Goal: Task Accomplishment & Management: Use online tool/utility

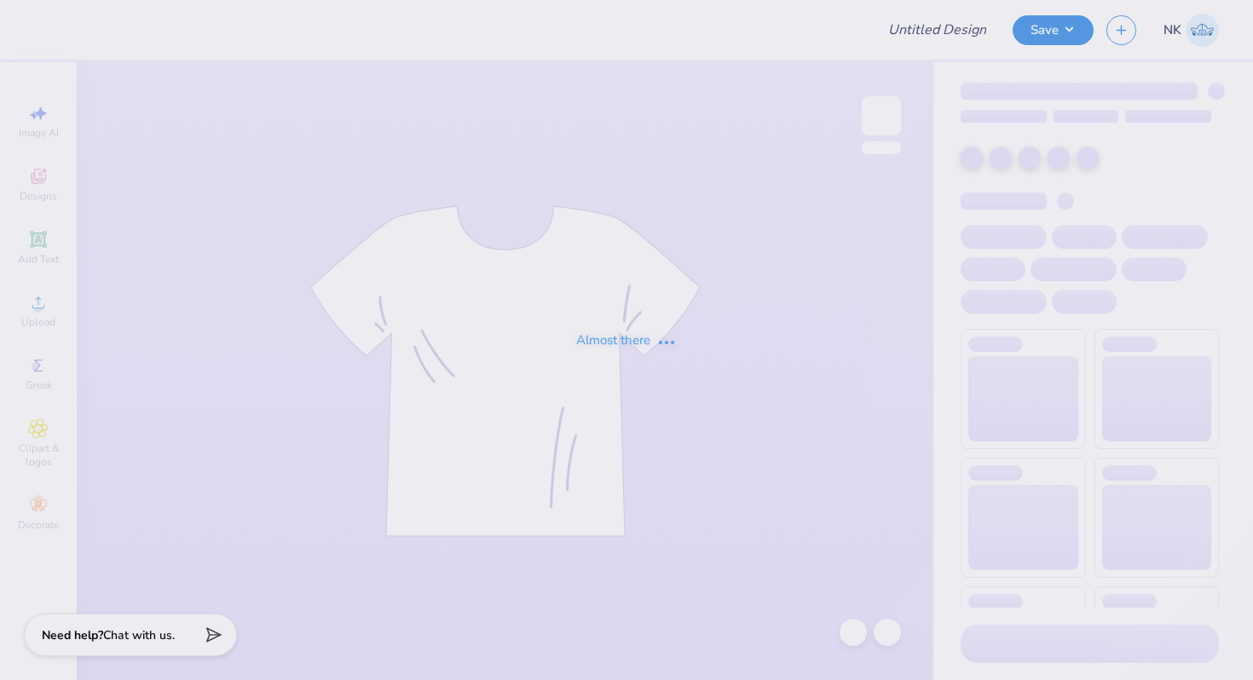
type input "Roxbury Prep High School Staff Swag"
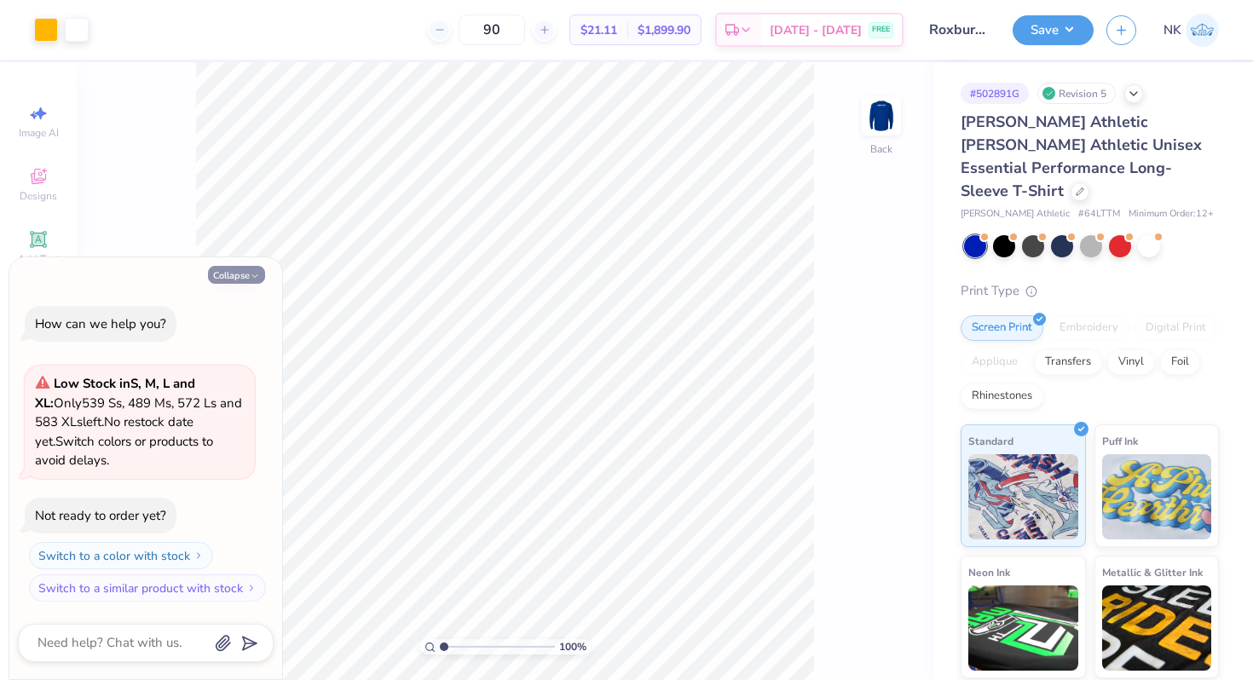
click at [228, 272] on button "Collapse" at bounding box center [236, 275] width 57 height 18
type textarea "x"
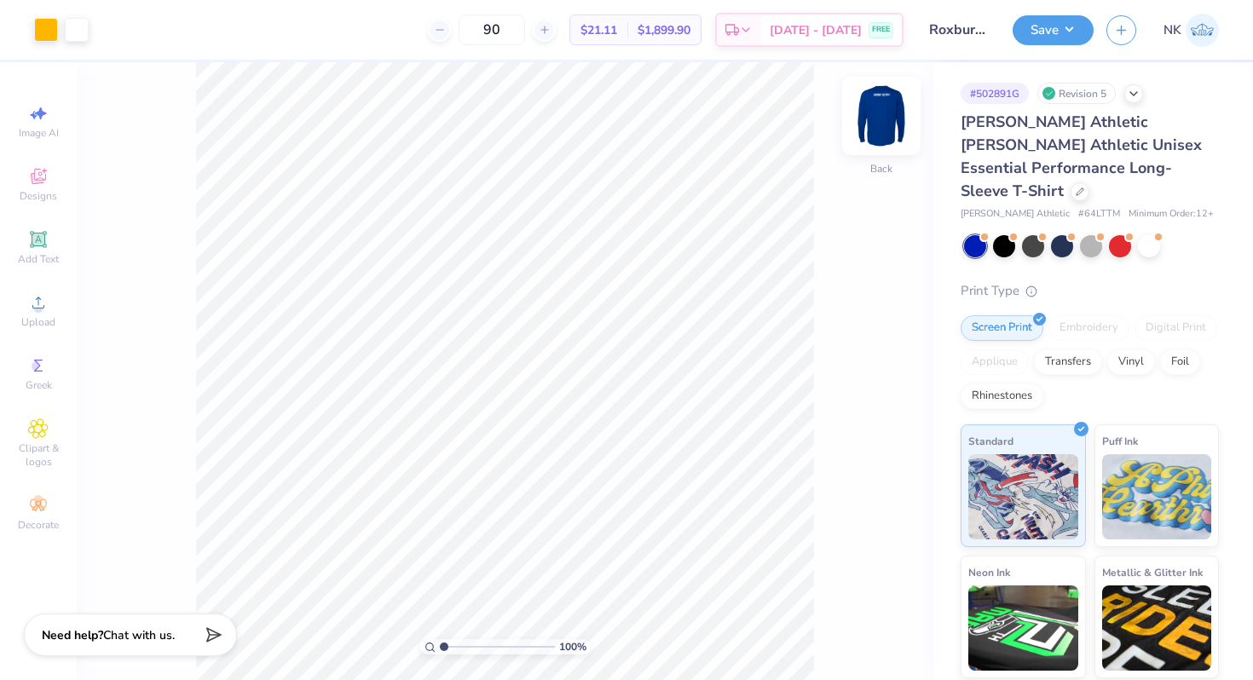
click at [882, 119] on img at bounding box center [882, 116] width 68 height 68
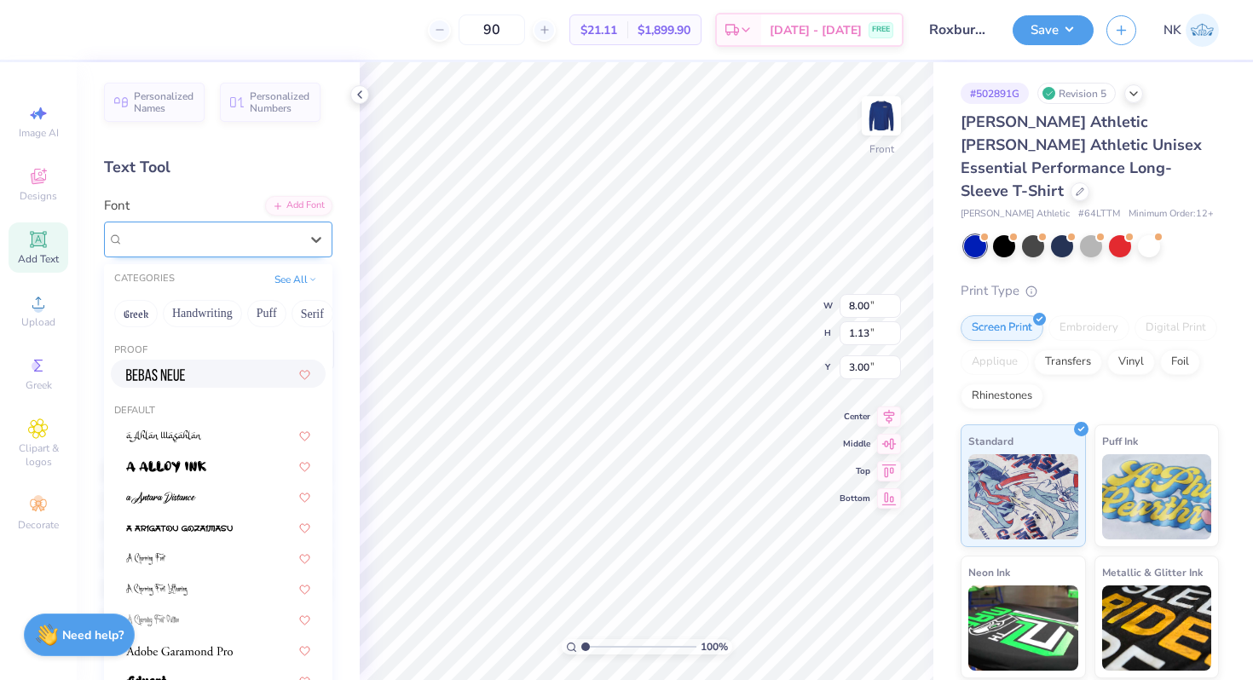
click at [250, 244] on div at bounding box center [211, 239] width 179 height 26
paste input "League Spartan"
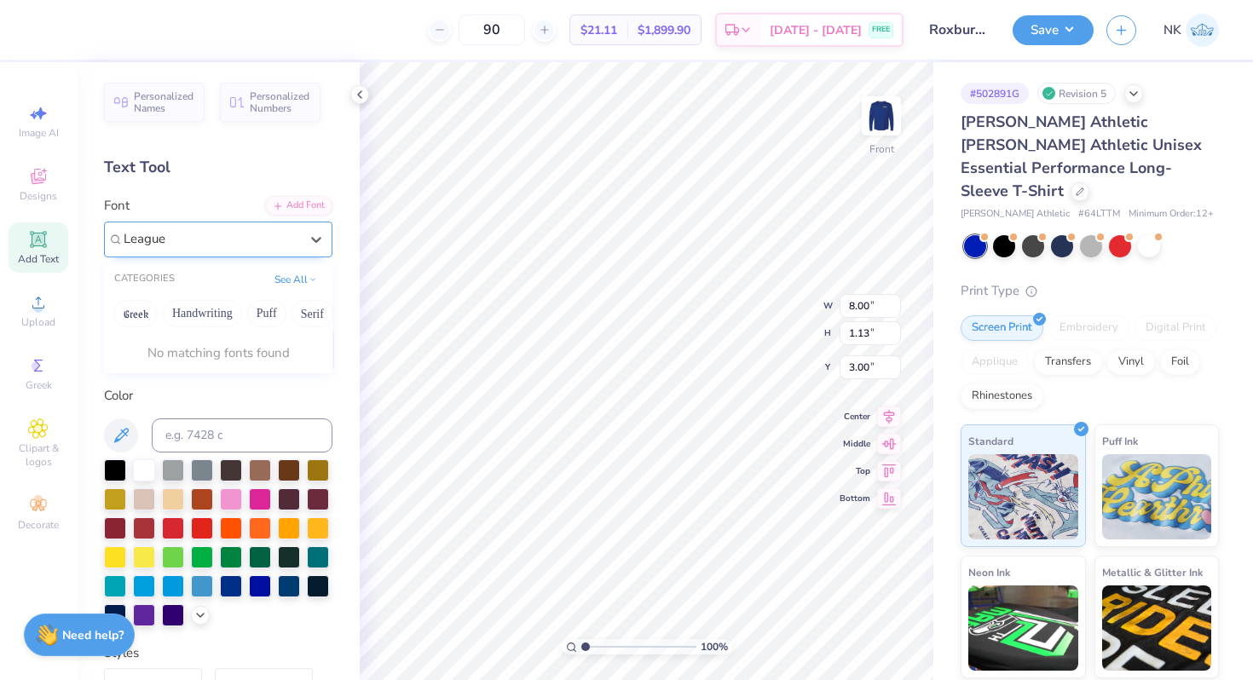
type input "League"
click at [176, 368] on span "Varsity Team" at bounding box center [159, 374] width 67 height 18
type input "varsity"
type input "12.02"
type input "1.11"
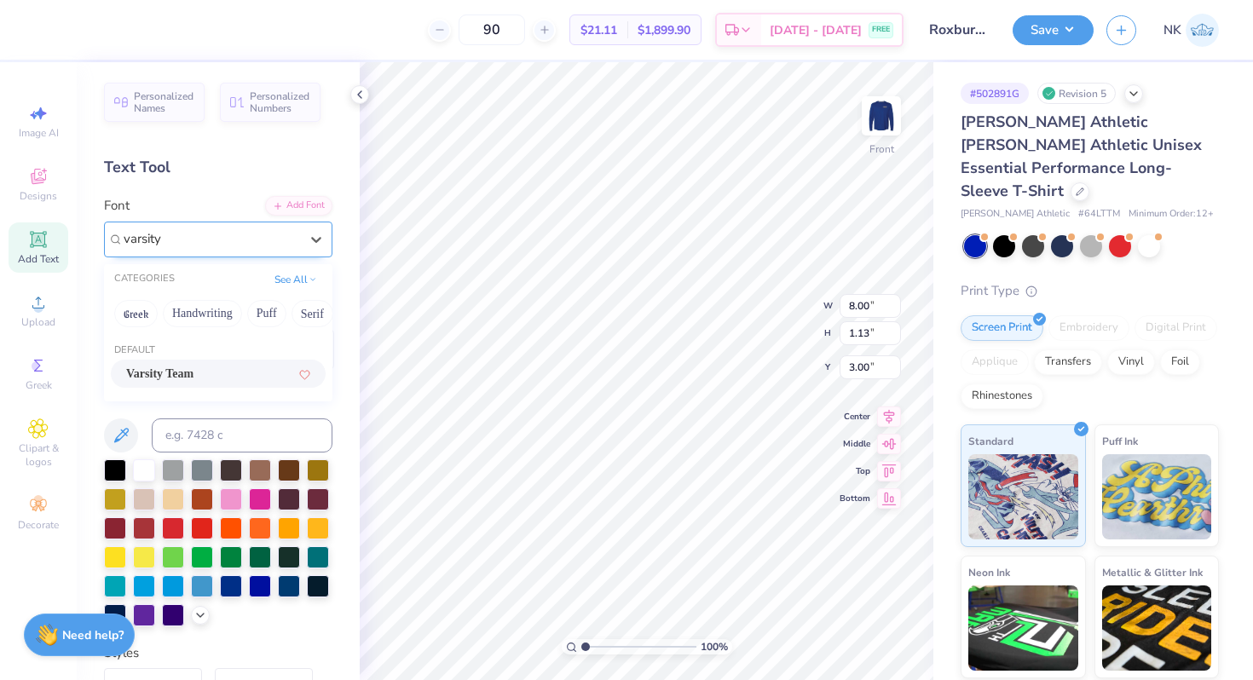
type input "3.01"
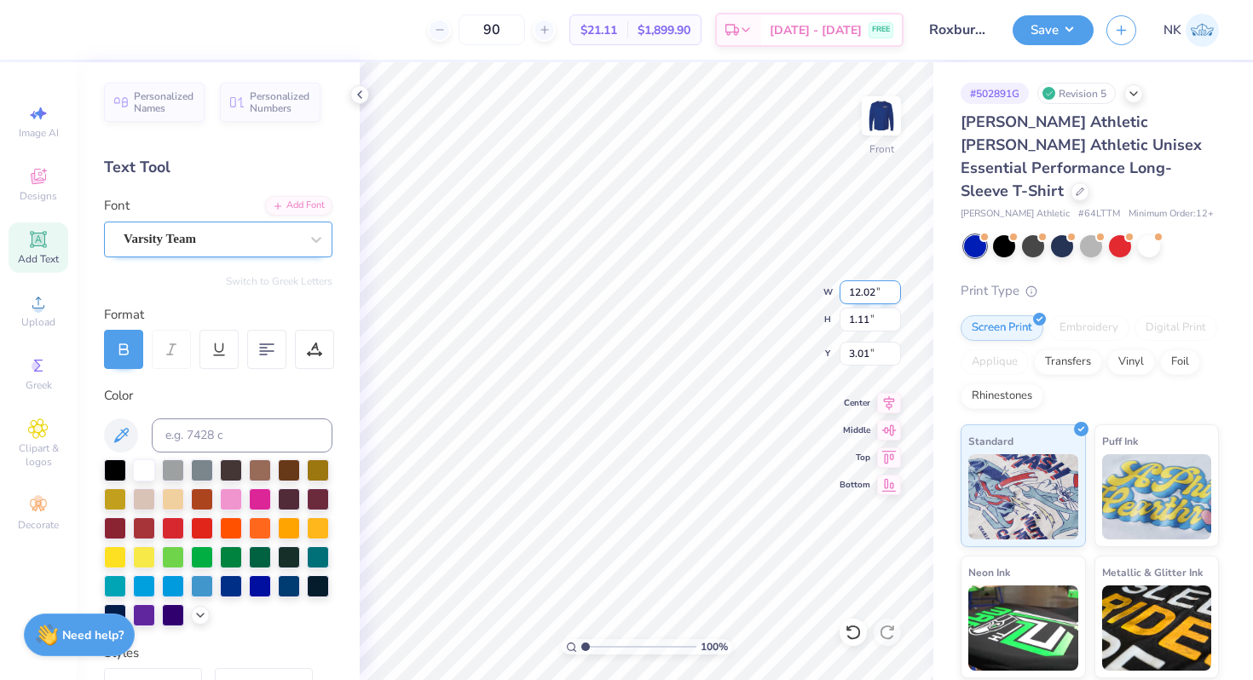
click at [871, 291] on input "12.02" at bounding box center [870, 293] width 61 height 24
type input "12.00"
type input "3.00"
click at [1082, 19] on button "Save" at bounding box center [1053, 28] width 81 height 30
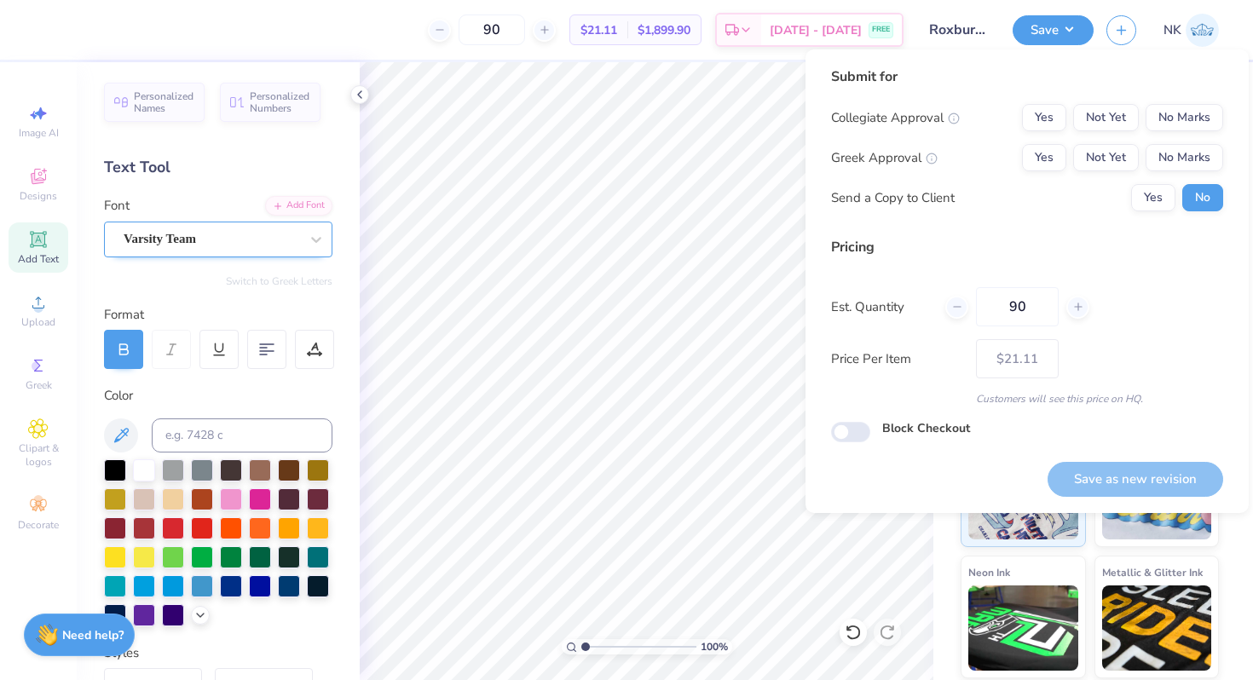
click at [1197, 101] on div "Submit for Collegiate Approval Yes Not Yet No Marks Greek Approval Yes Not Yet …" at bounding box center [1027, 146] width 392 height 158
click at [1197, 115] on button "No Marks" at bounding box center [1185, 117] width 78 height 27
click at [1195, 165] on button "No Marks" at bounding box center [1185, 157] width 78 height 27
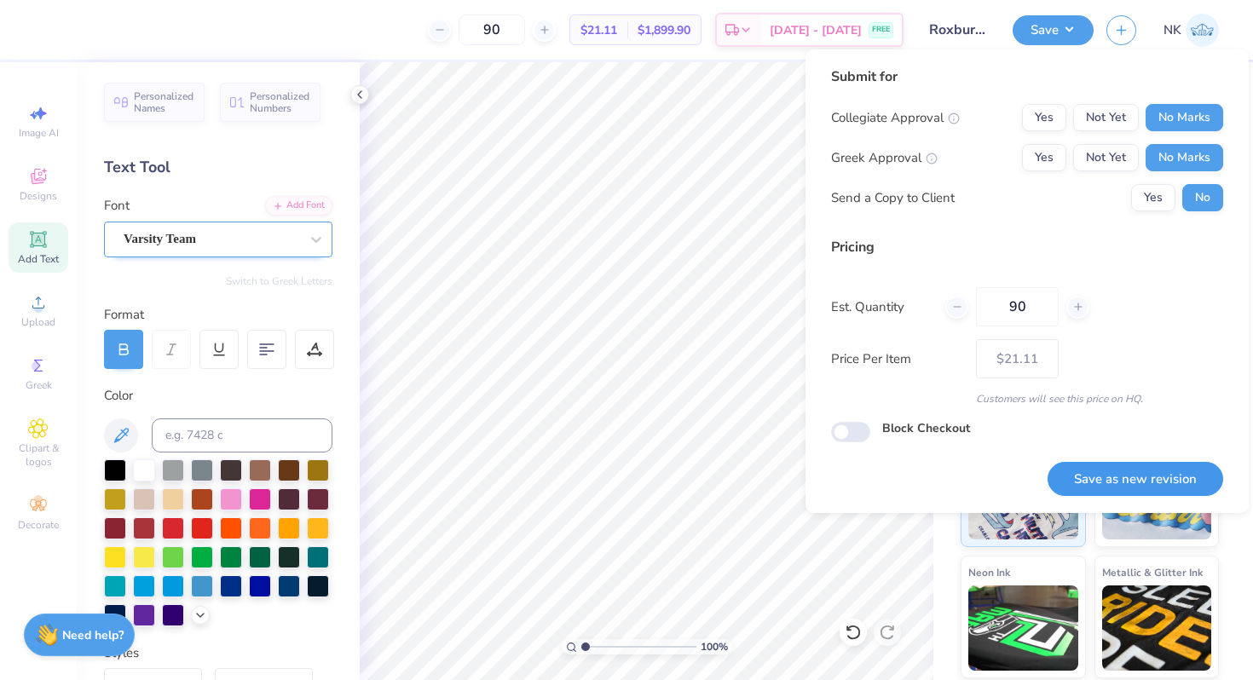
click at [1119, 486] on button "Save as new revision" at bounding box center [1136, 479] width 176 height 35
type input "$21.11"
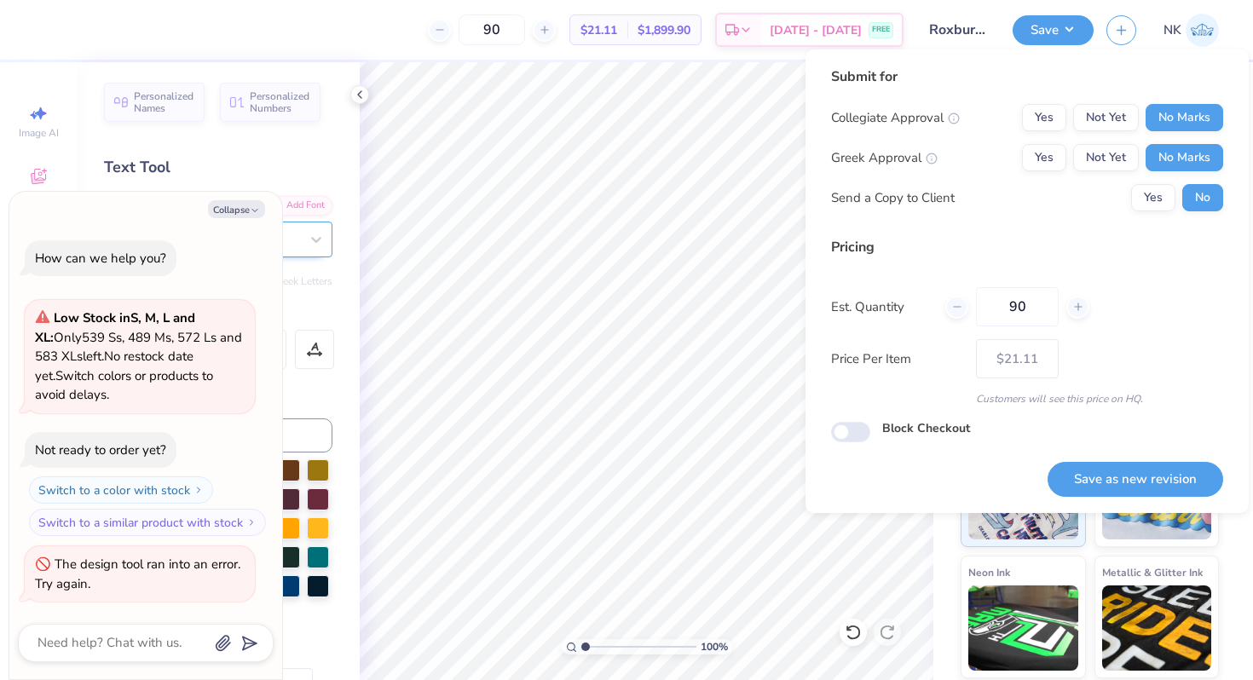
type textarea "x"
click at [1118, 482] on button "Save as new revision" at bounding box center [1136, 479] width 176 height 35
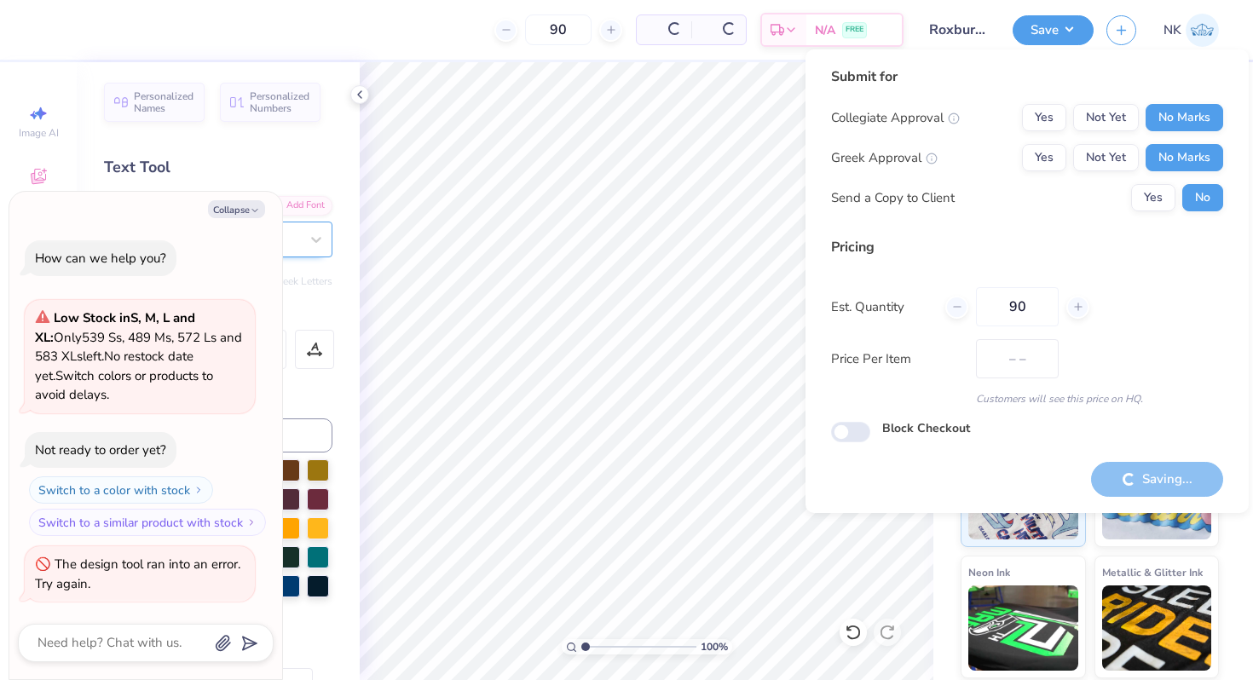
type input "$21.11"
type textarea "x"
